Goal: Use online tool/utility: Utilize a website feature to perform a specific function

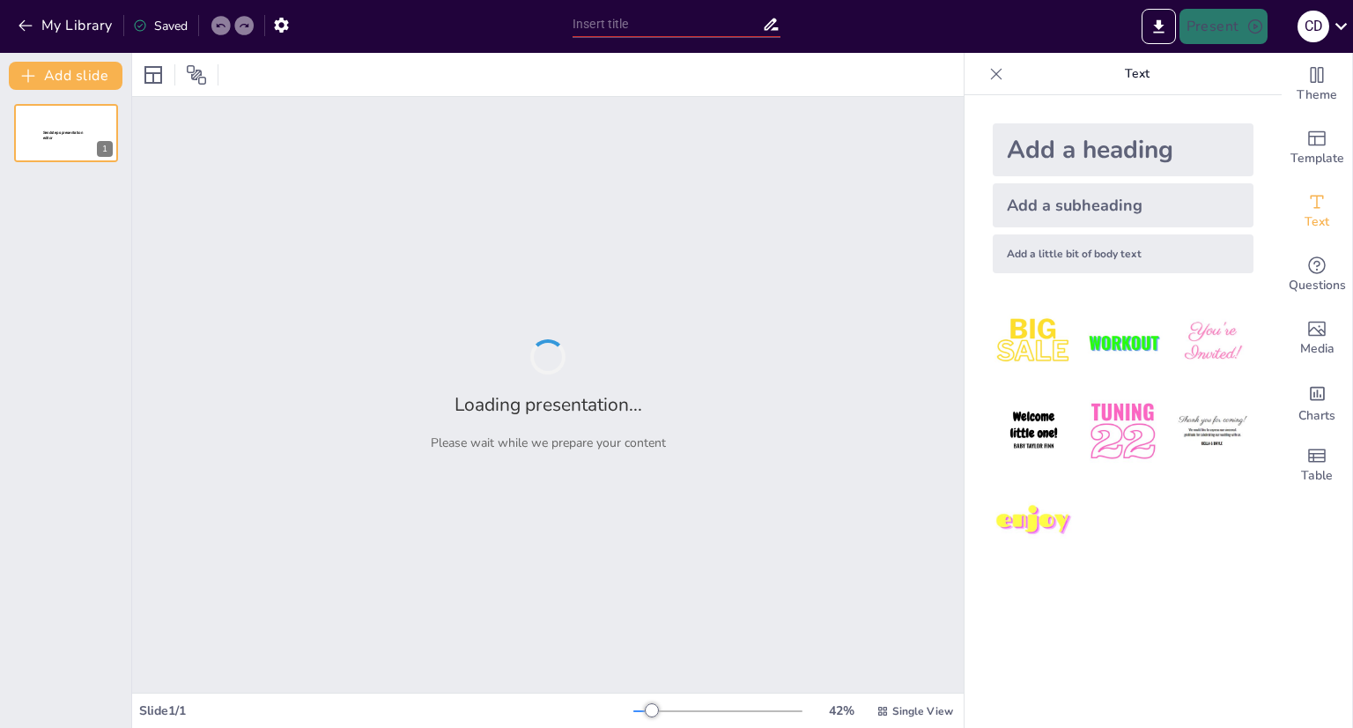
type input "New Sendsteps"
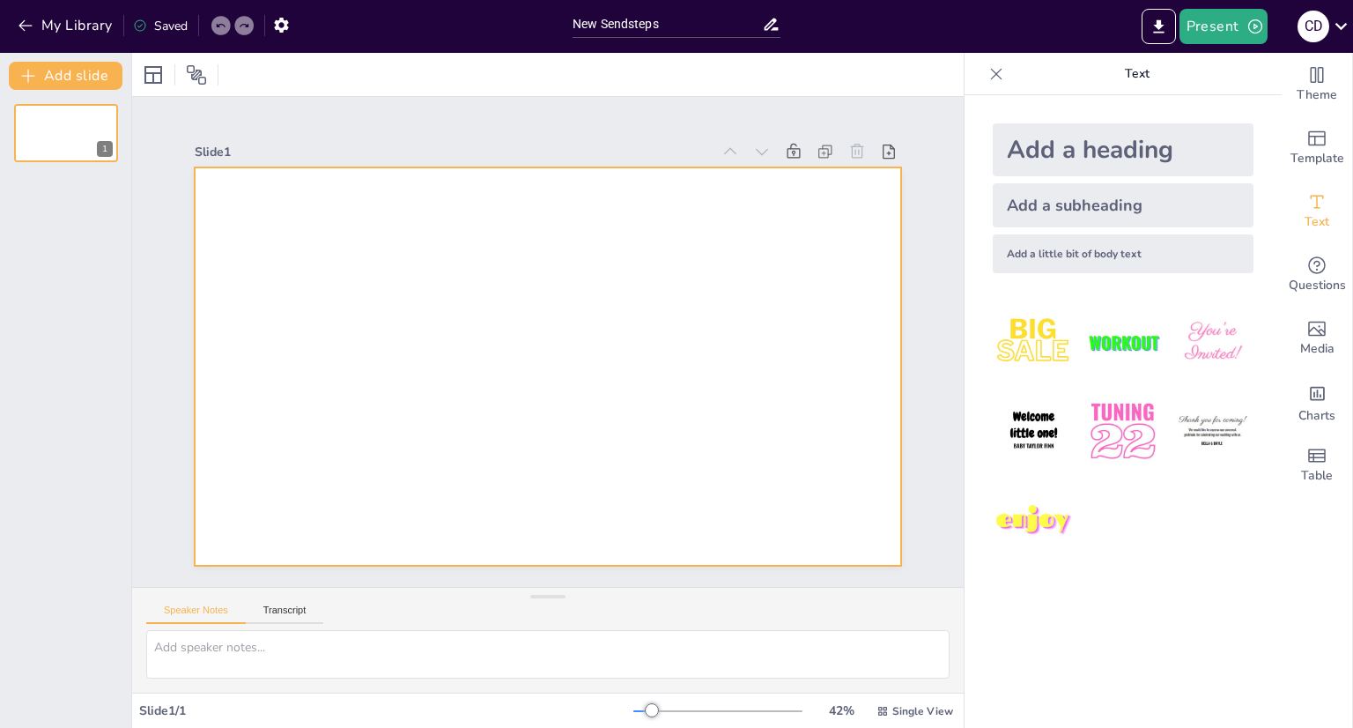
click at [584, 353] on div at bounding box center [524, 334] width 596 height 795
click at [399, 236] on div at bounding box center [545, 317] width 745 height 470
click at [181, 57] on div at bounding box center [548, 74] width 832 height 43
click at [187, 66] on icon at bounding box center [189, 75] width 18 height 18
click at [194, 82] on icon at bounding box center [189, 75] width 18 height 18
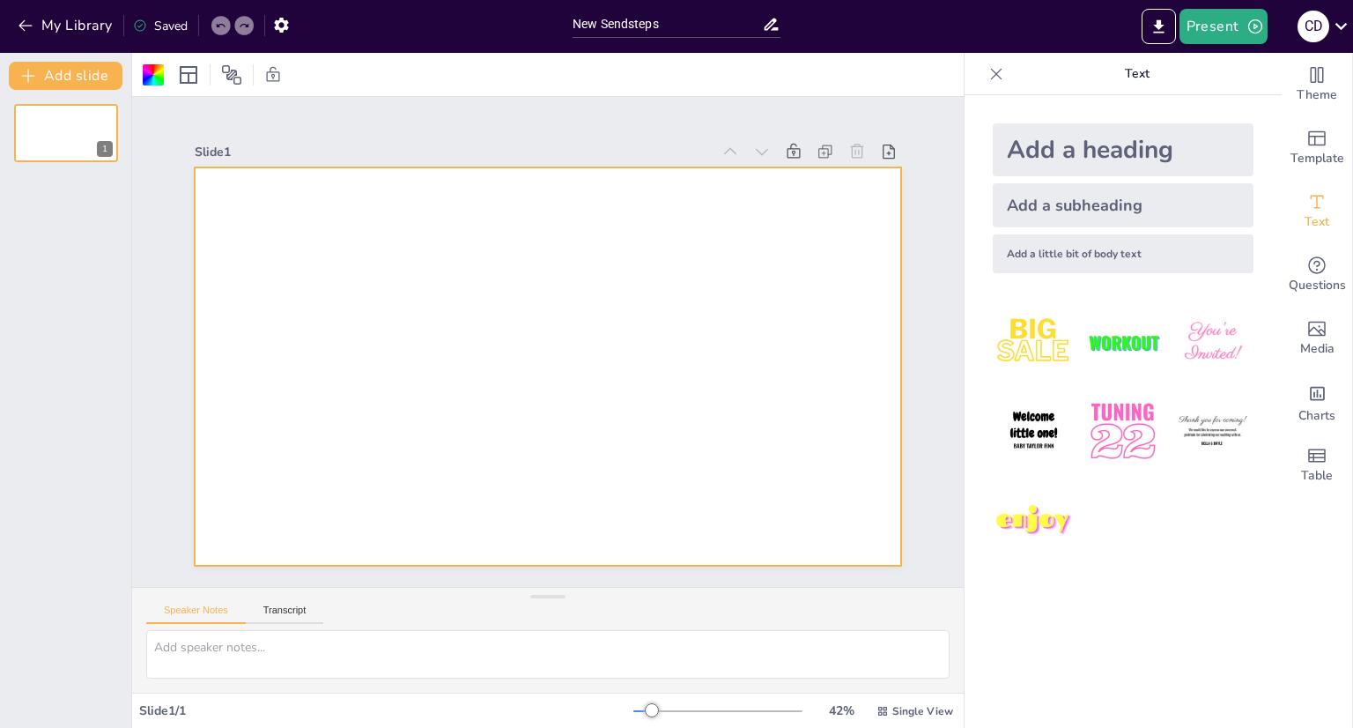
click at [1042, 315] on img at bounding box center [1034, 342] width 82 height 82
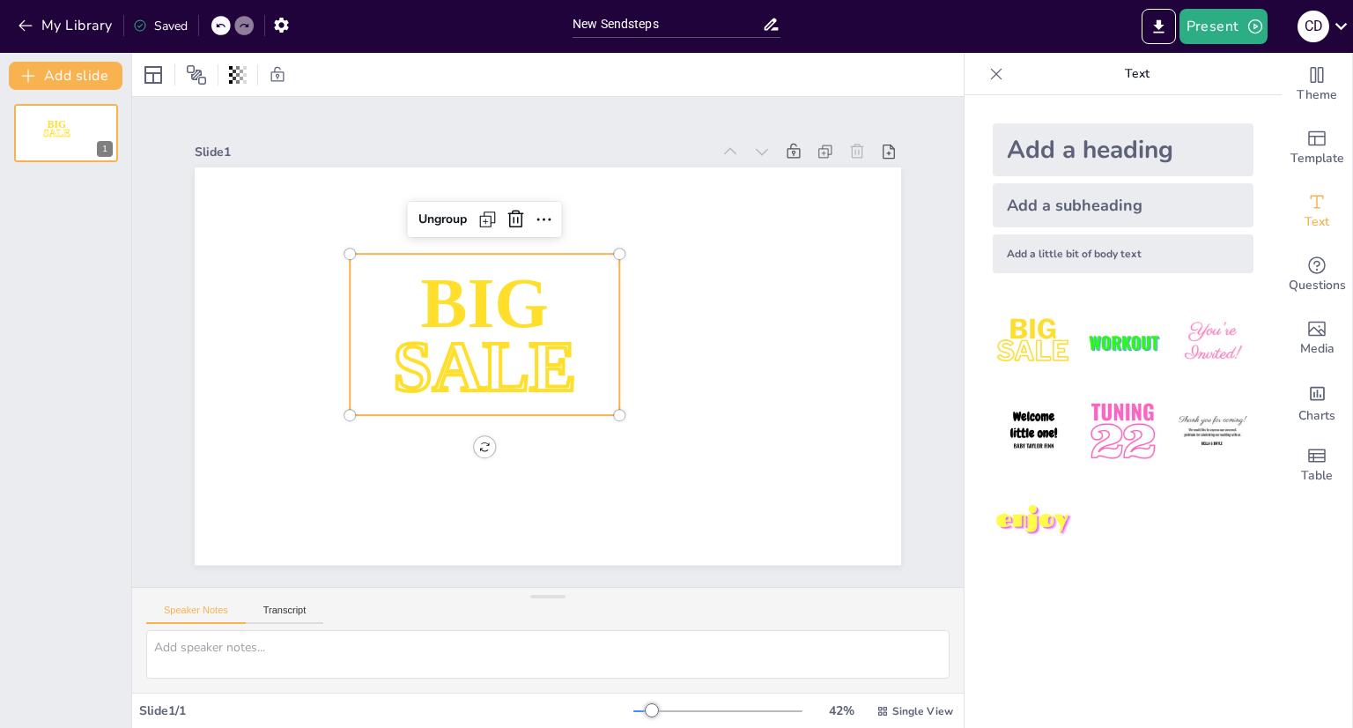
click at [1100, 340] on img at bounding box center [1123, 342] width 82 height 82
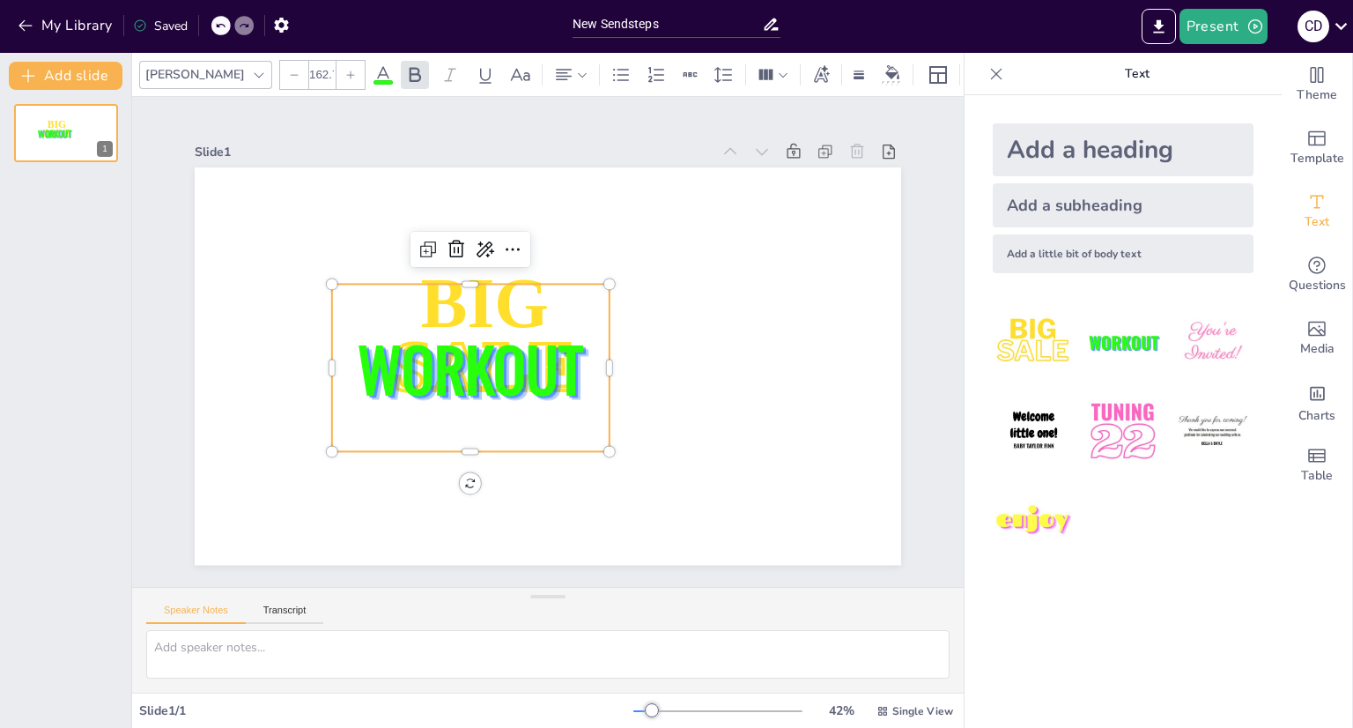
click at [1232, 364] on img at bounding box center [1213, 342] width 82 height 82
type input "162.7"
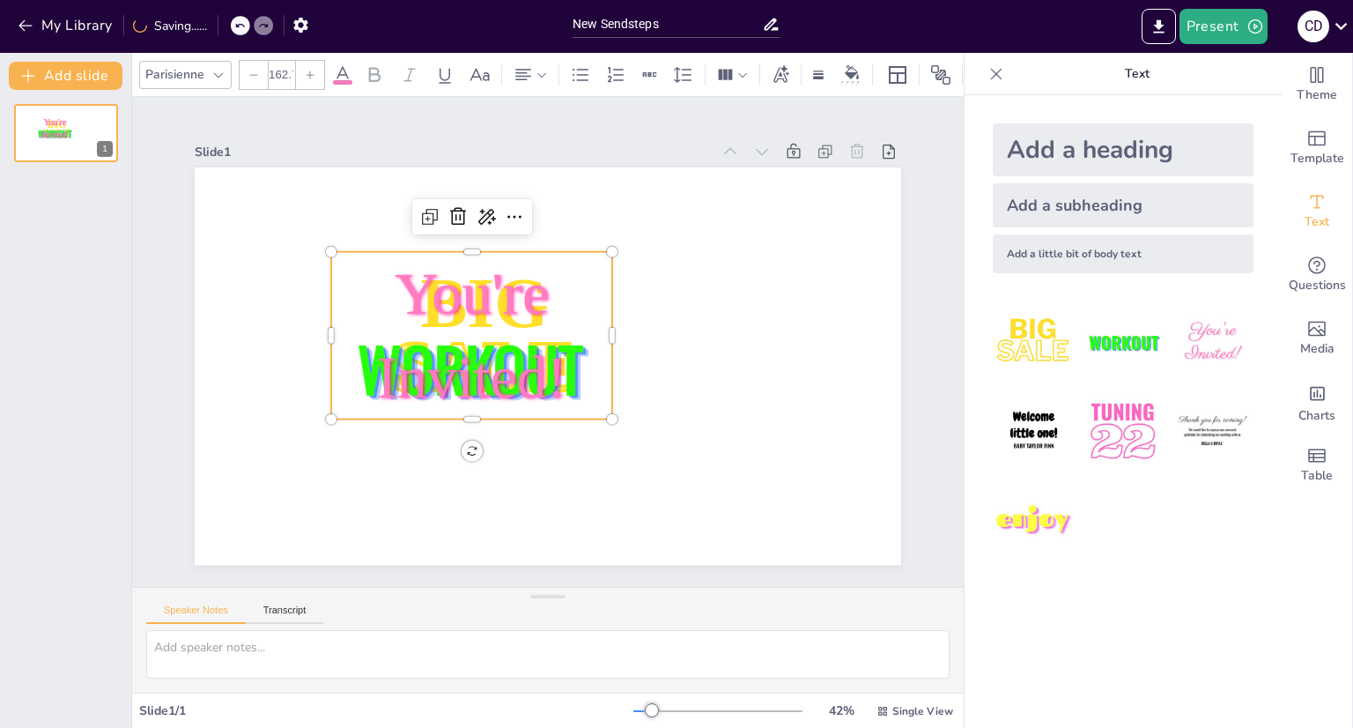
click at [1178, 413] on img at bounding box center [1213, 431] width 82 height 82
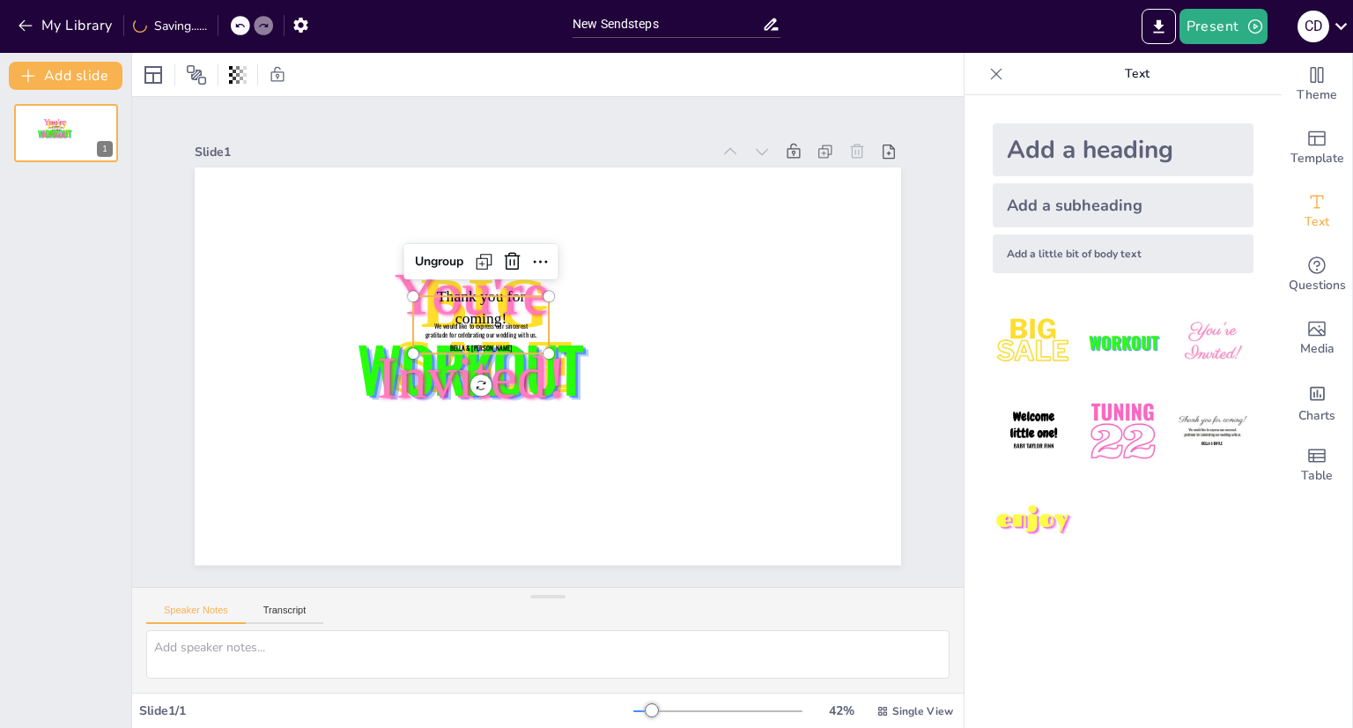
click at [1093, 460] on img at bounding box center [1123, 431] width 82 height 82
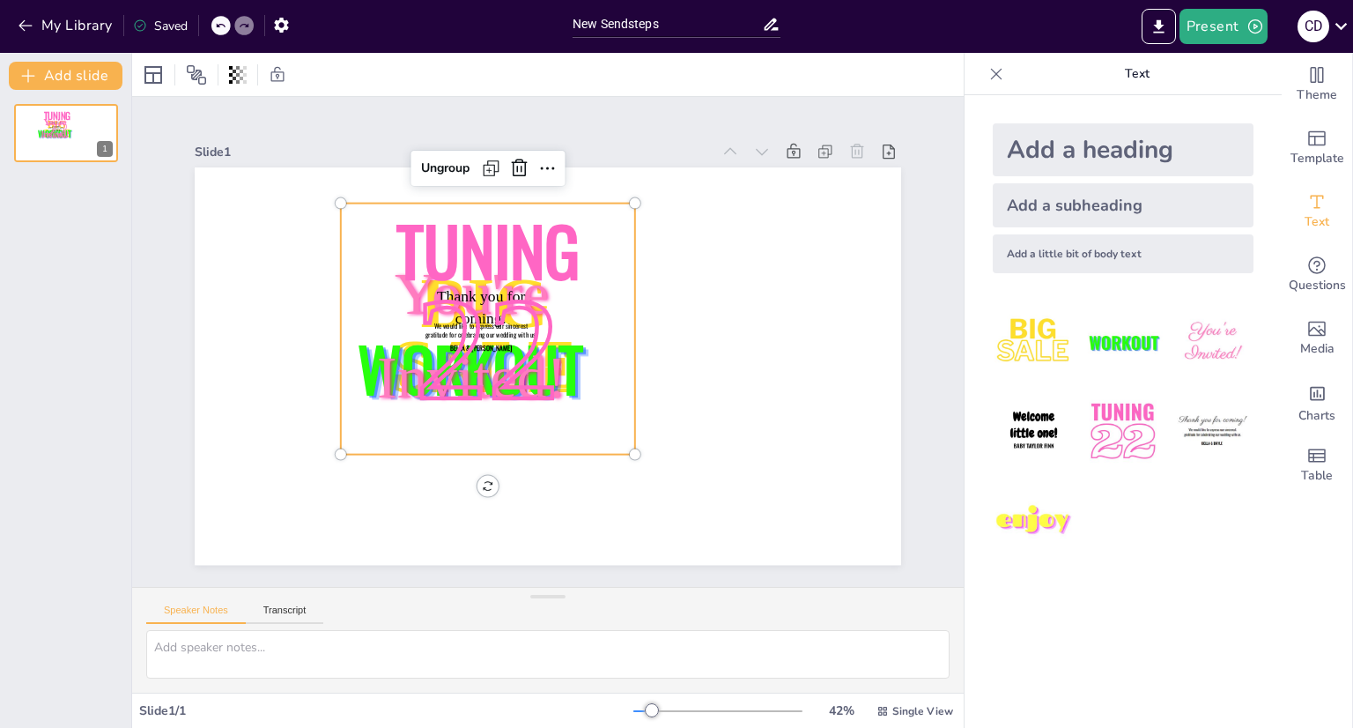
click at [1022, 516] on img at bounding box center [1034, 521] width 82 height 82
